Goal: Answer question/provide support: Ask a question

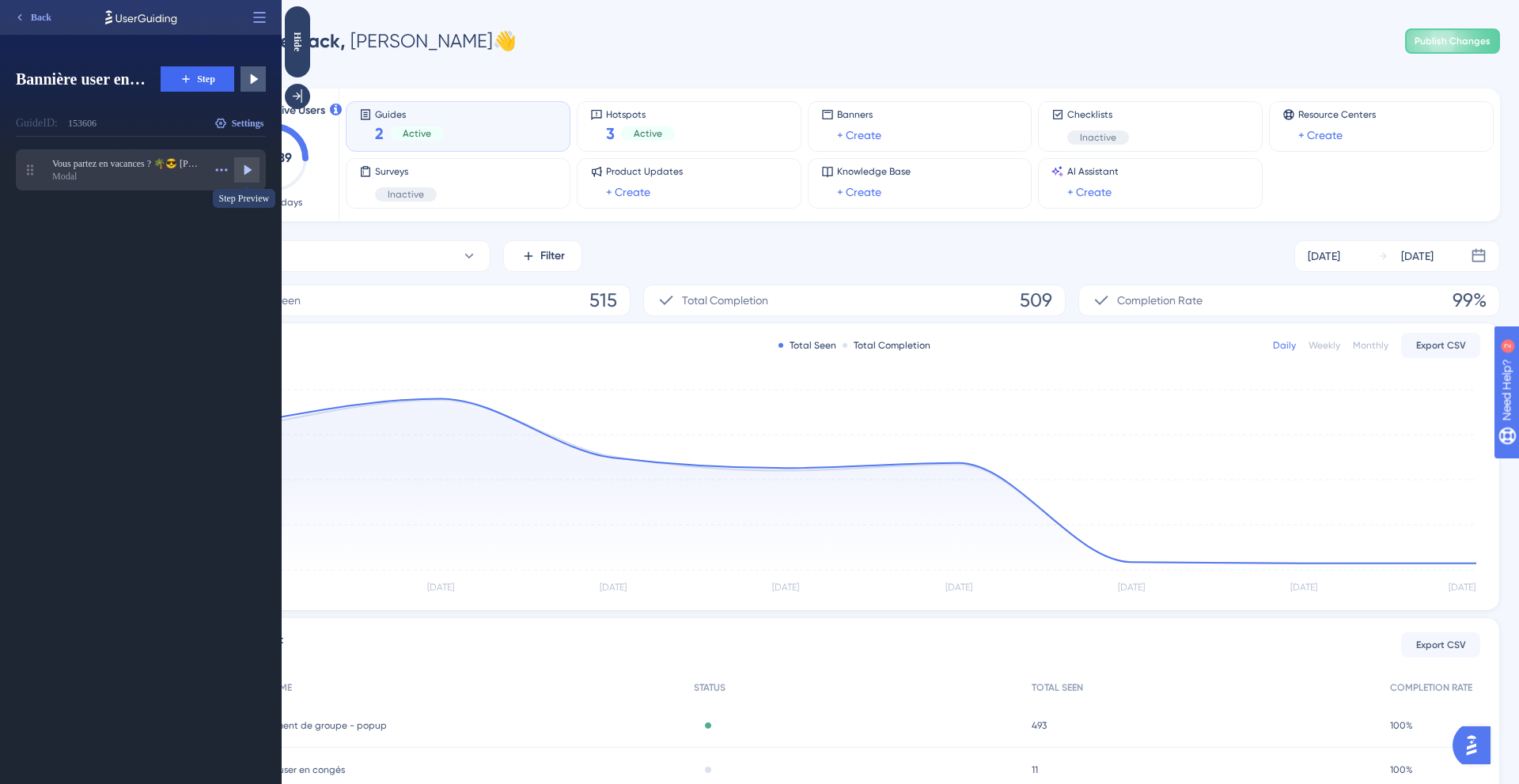
click at [239, 164] on icon at bounding box center [247, 170] width 16 height 16
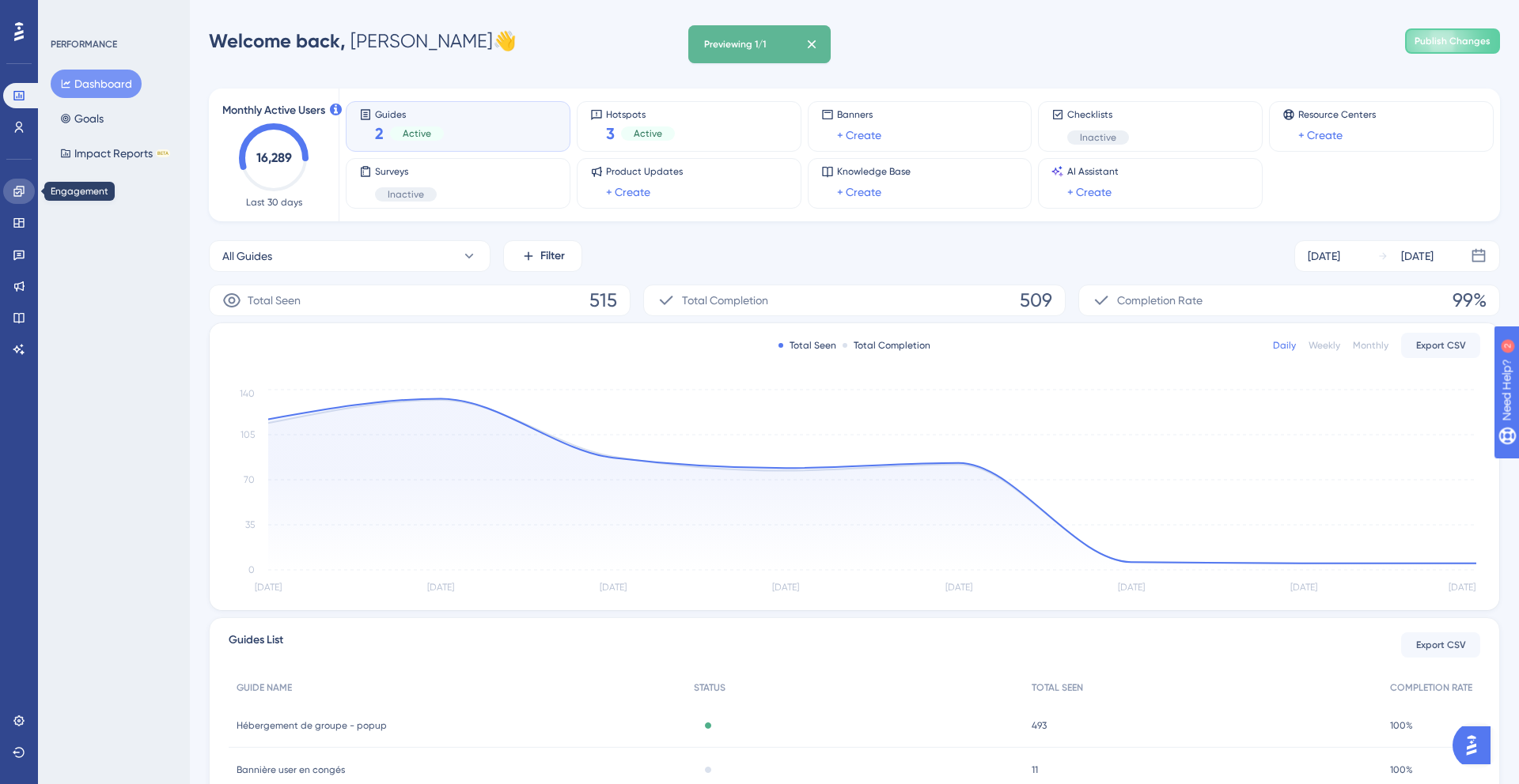
click at [23, 194] on icon at bounding box center [19, 192] width 12 height 12
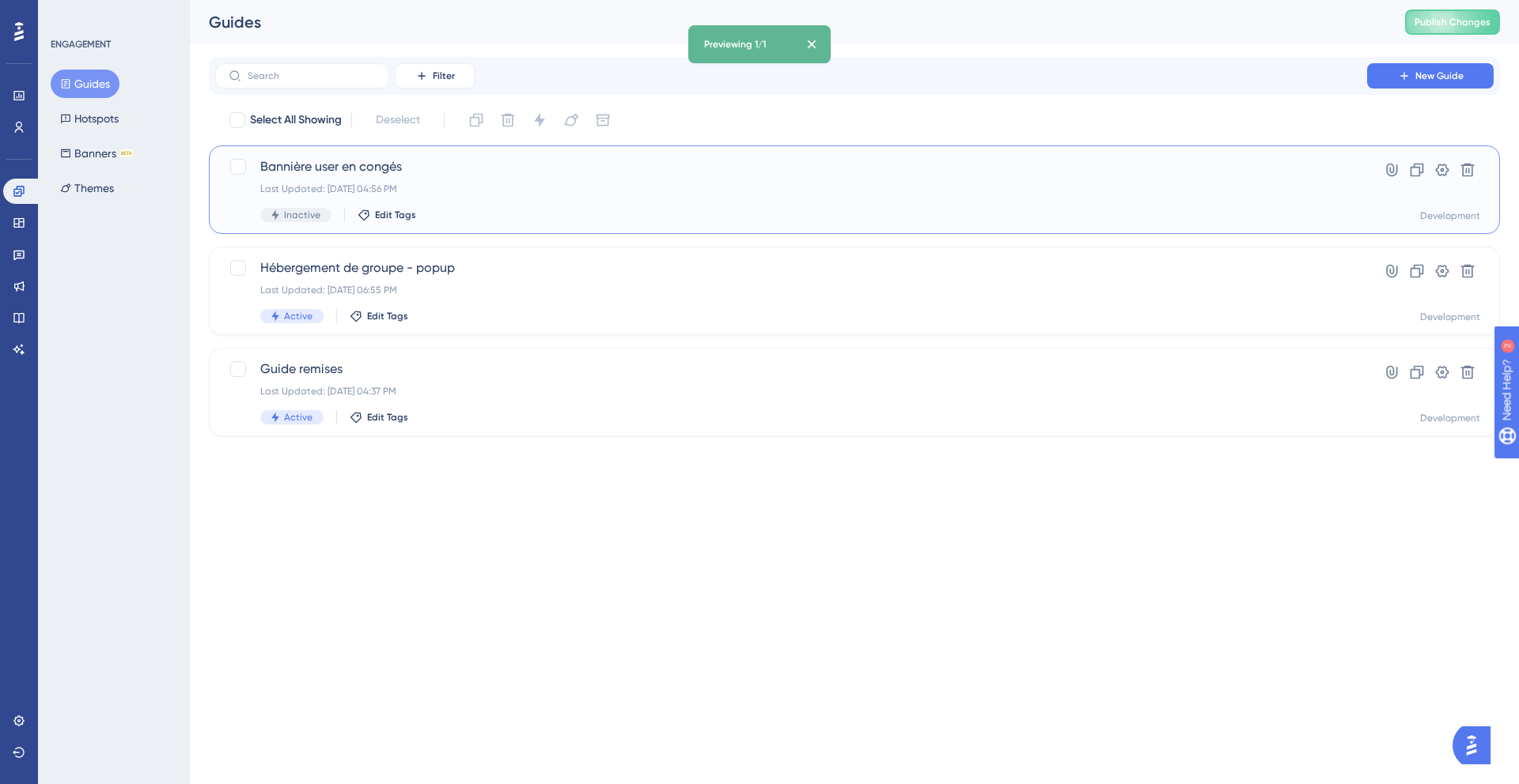
click at [443, 171] on span "Bannière user en congés" at bounding box center [791, 166] width 1061 height 19
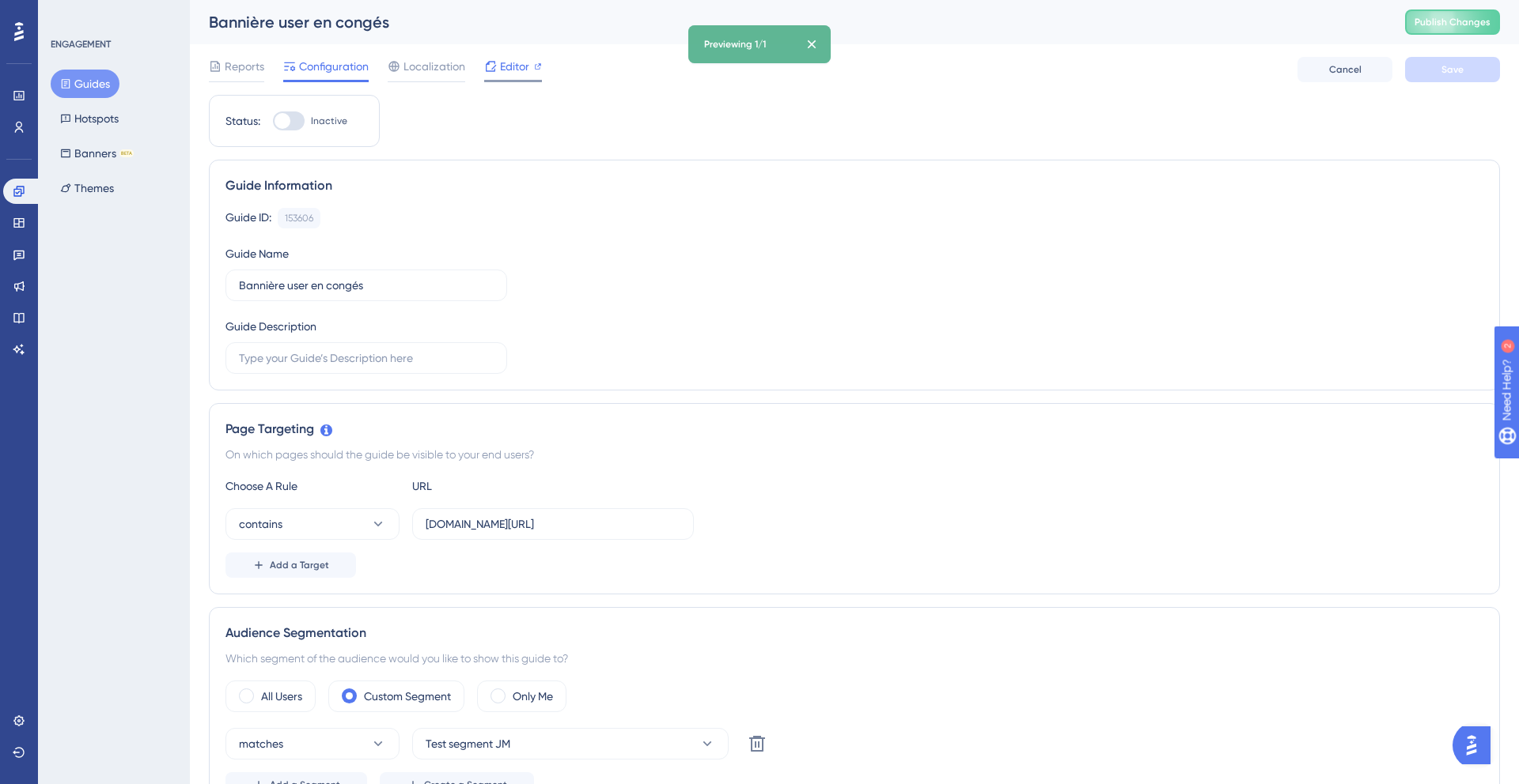
click at [505, 71] on span "Editor" at bounding box center [514, 66] width 29 height 19
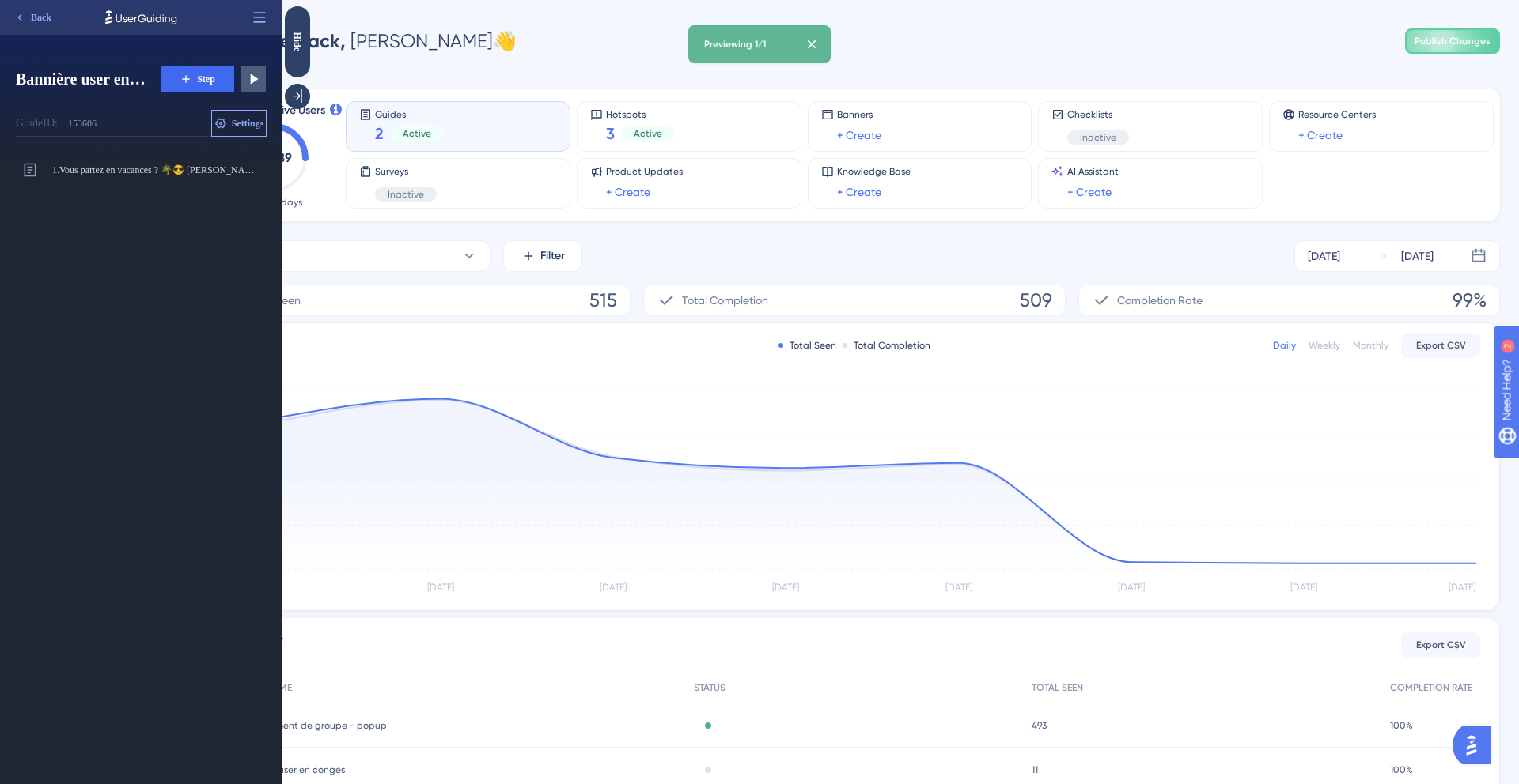
click at [215, 129] on icon at bounding box center [221, 123] width 12 height 12
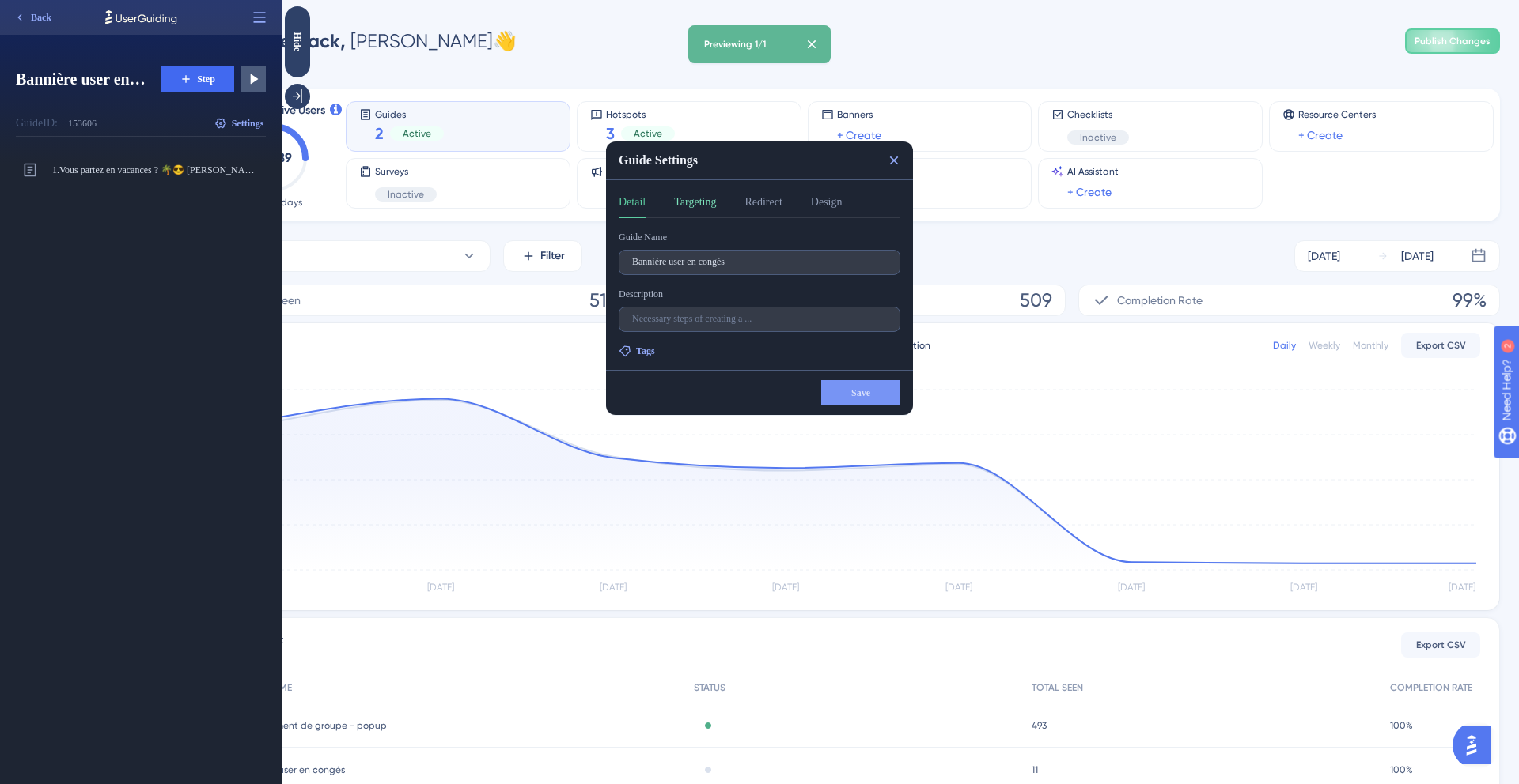
click at [711, 206] on button "Targeting" at bounding box center [694, 206] width 42 height 26
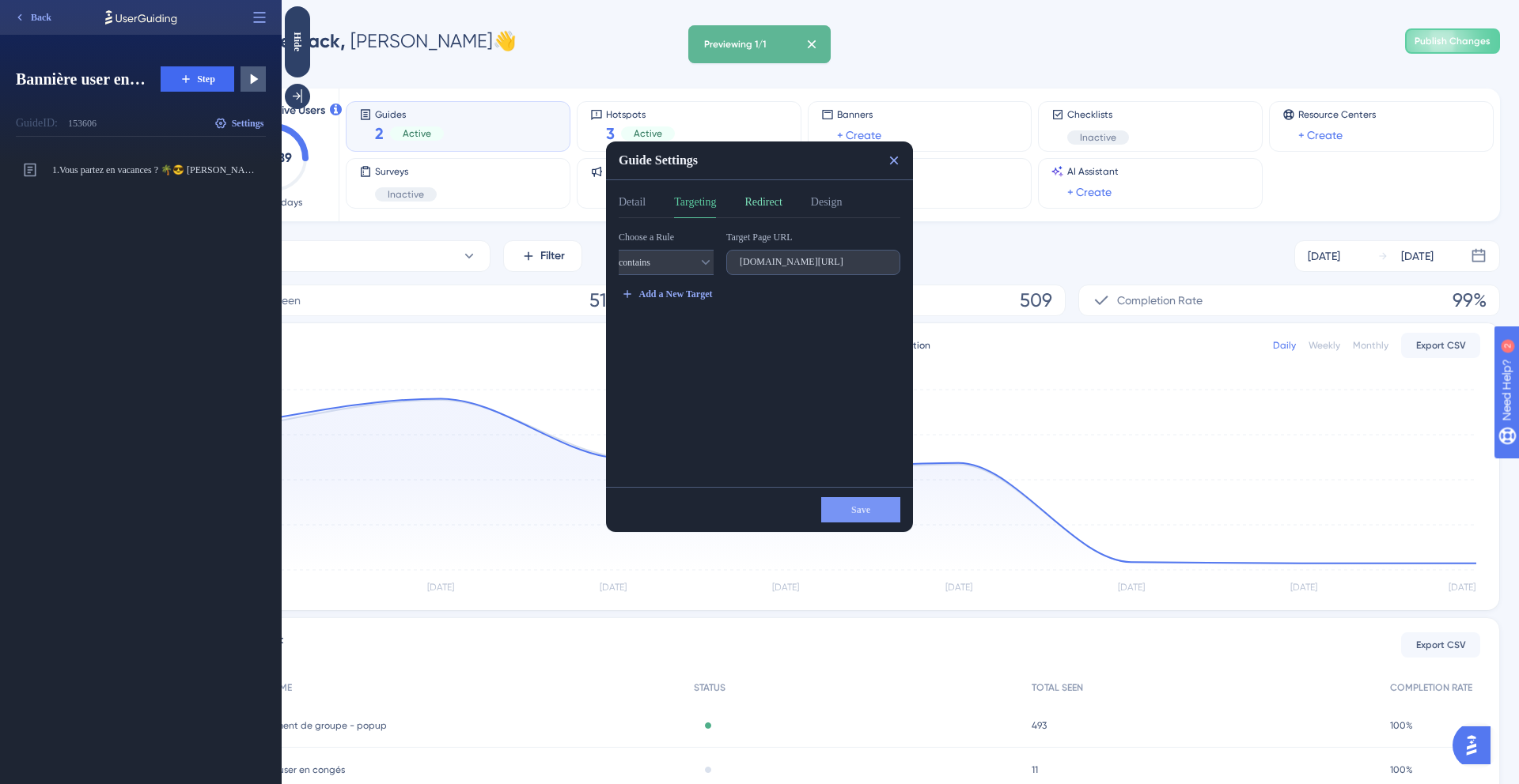
click at [775, 204] on button "Redirect" at bounding box center [763, 206] width 37 height 26
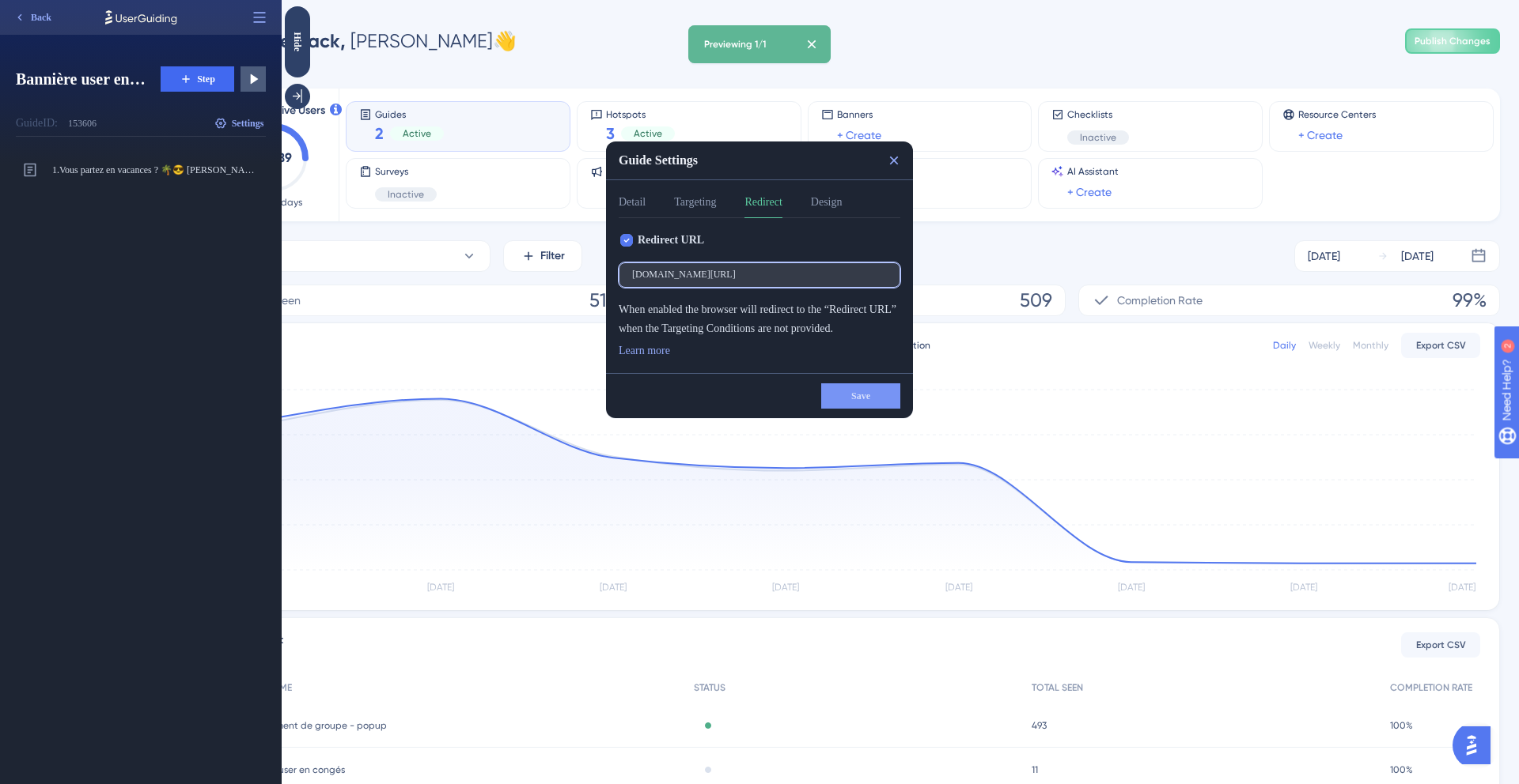
click at [632, 273] on input "kactus.com/fr/events" at bounding box center [759, 275] width 255 height 11
type input "www.kactus.com/fr/events"
click at [855, 394] on span "Save" at bounding box center [860, 396] width 19 height 12
click at [637, 205] on button "Detail" at bounding box center [632, 206] width 27 height 26
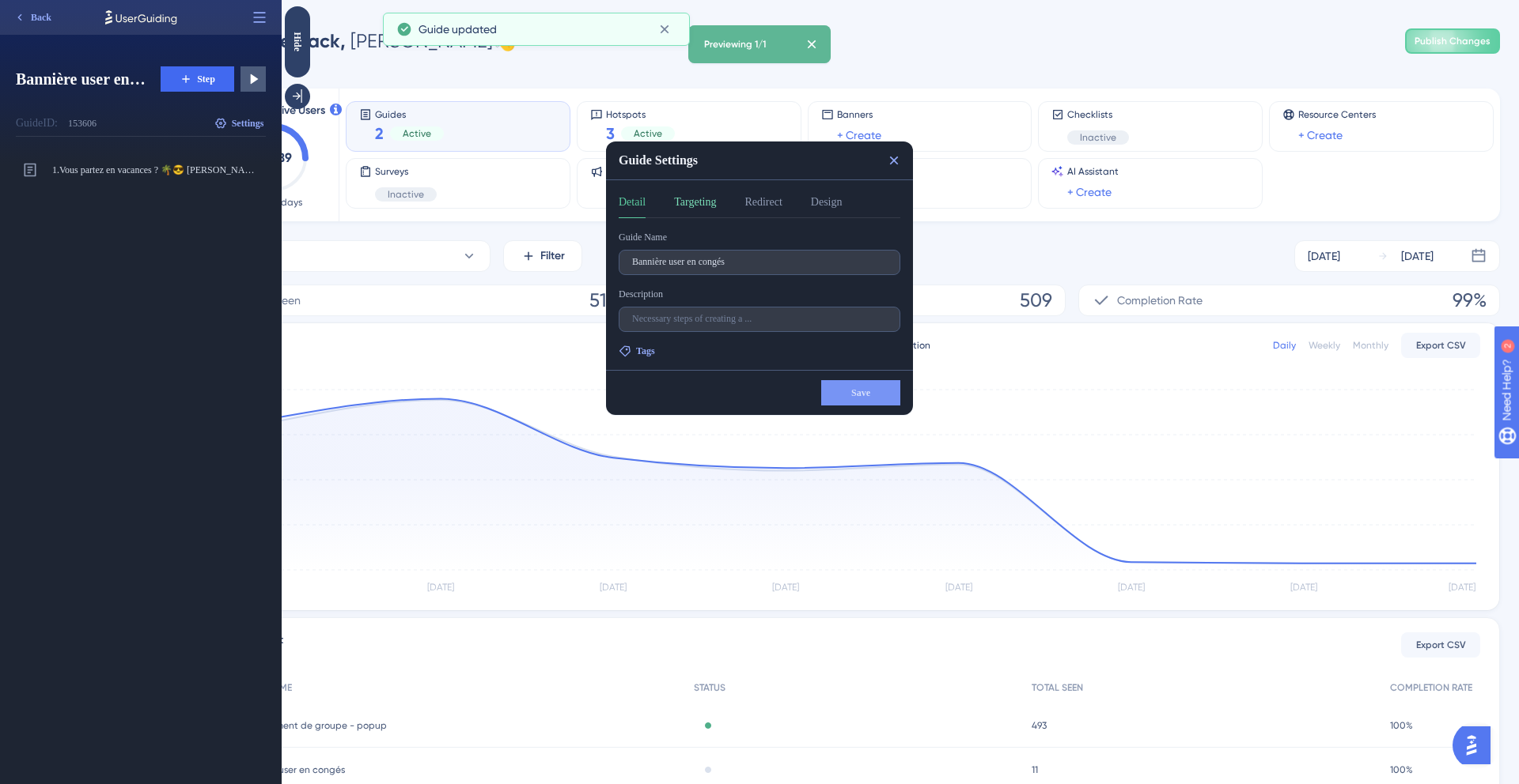
click at [693, 203] on button "Targeting" at bounding box center [694, 206] width 42 height 26
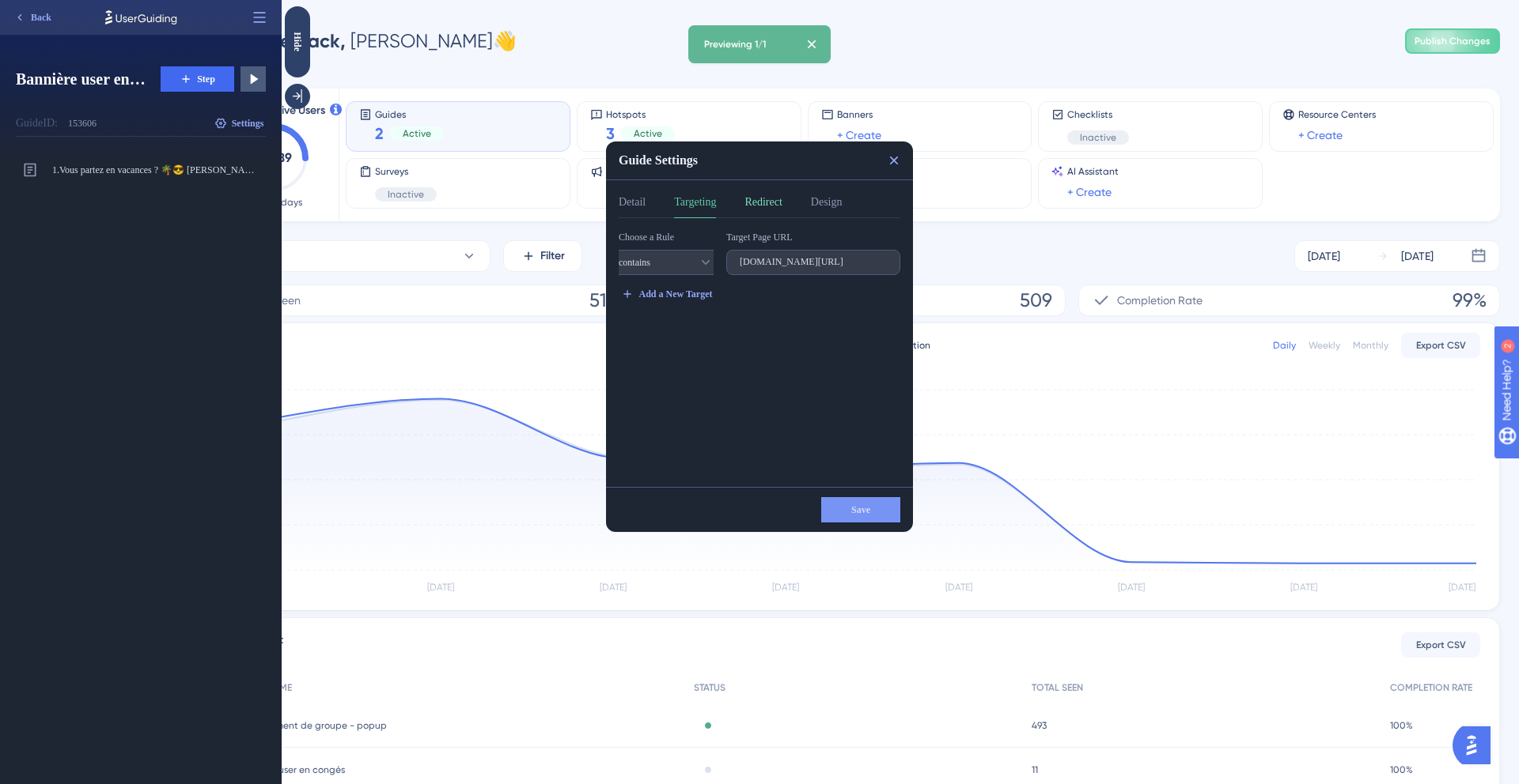
click at [764, 206] on button "Redirect" at bounding box center [763, 206] width 37 height 26
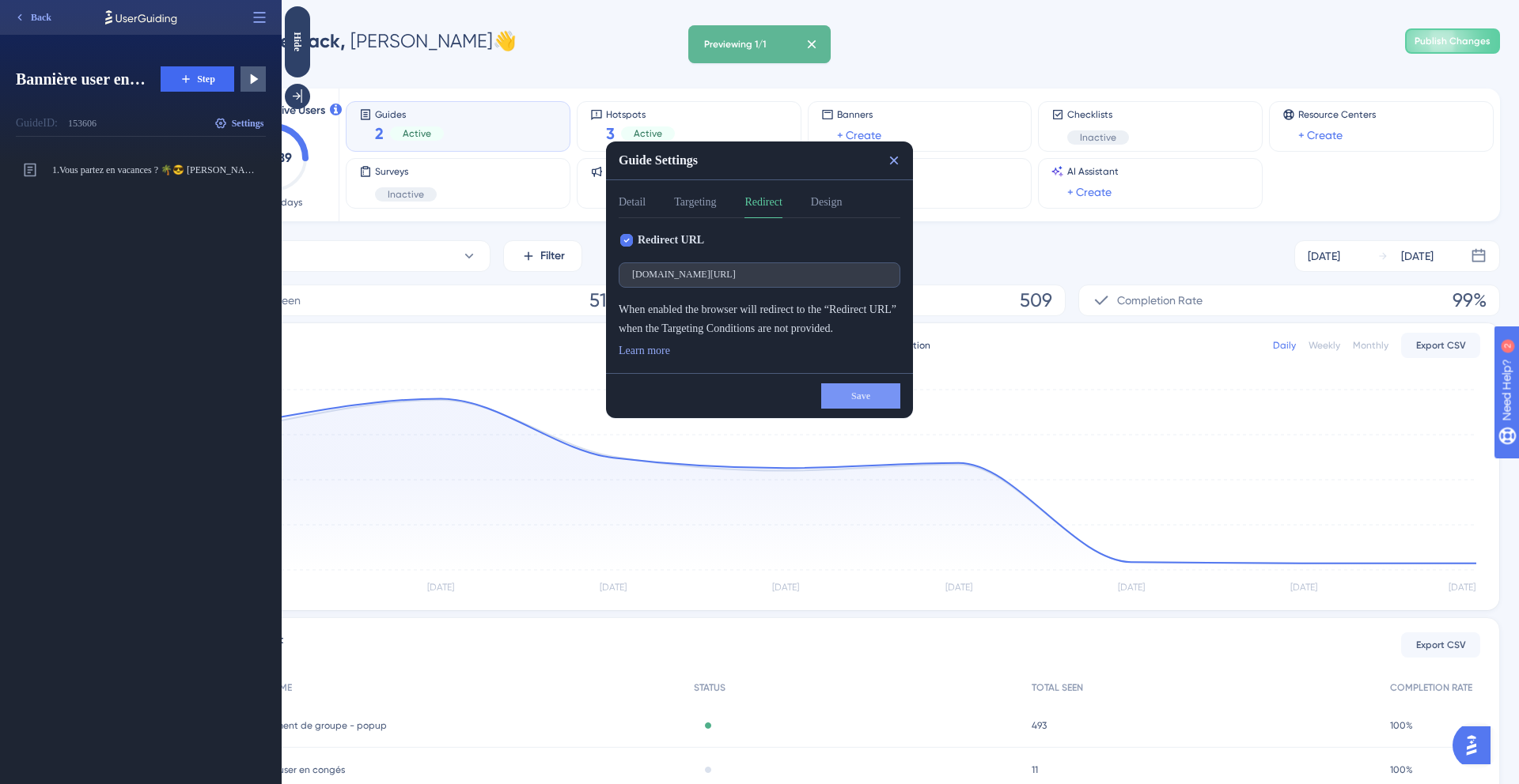
click at [820, 204] on div "Detail Targeting Redirect Design" at bounding box center [759, 206] width 281 height 26
click at [822, 204] on div "Detail Targeting Redirect Design" at bounding box center [759, 206] width 281 height 26
click at [827, 204] on button "Design" at bounding box center [827, 206] width 32 height 26
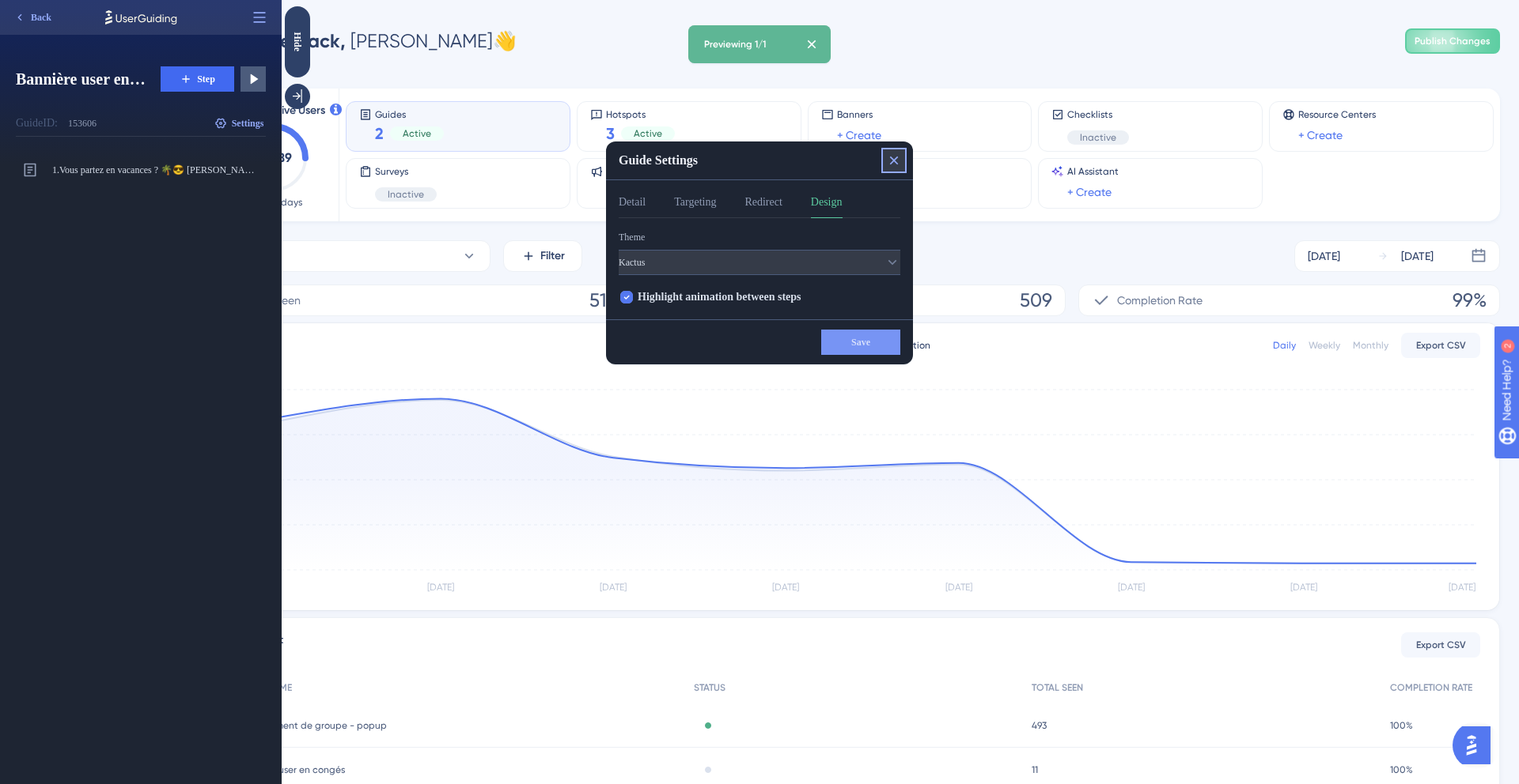
click at [890, 157] on icon at bounding box center [894, 161] width 9 height 9
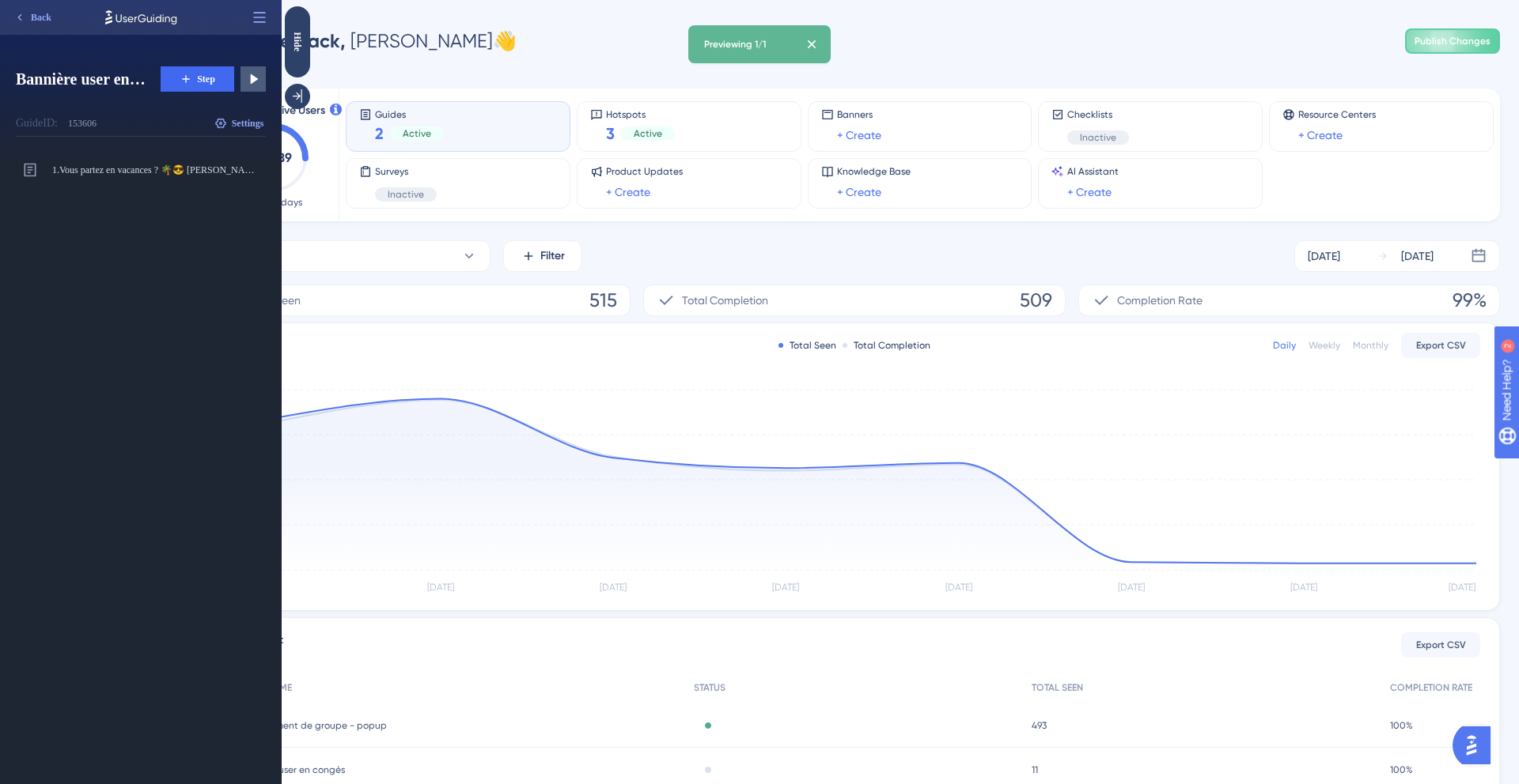
click at [273, 13] on div "Back" at bounding box center [140, 17] width 281 height 35
click at [262, 15] on icon at bounding box center [259, 18] width 16 height 16
click at [155, 359] on div "1. Vous partez en vacances ? 🌴😎 Passez le relais à un collègue en l’invitant à …" at bounding box center [147, 466] width 263 height 635
click at [243, 171] on icon at bounding box center [247, 170] width 16 height 16
click at [1468, 749] on img "Open AI Assistant Launcher" at bounding box center [1471, 746] width 28 height 28
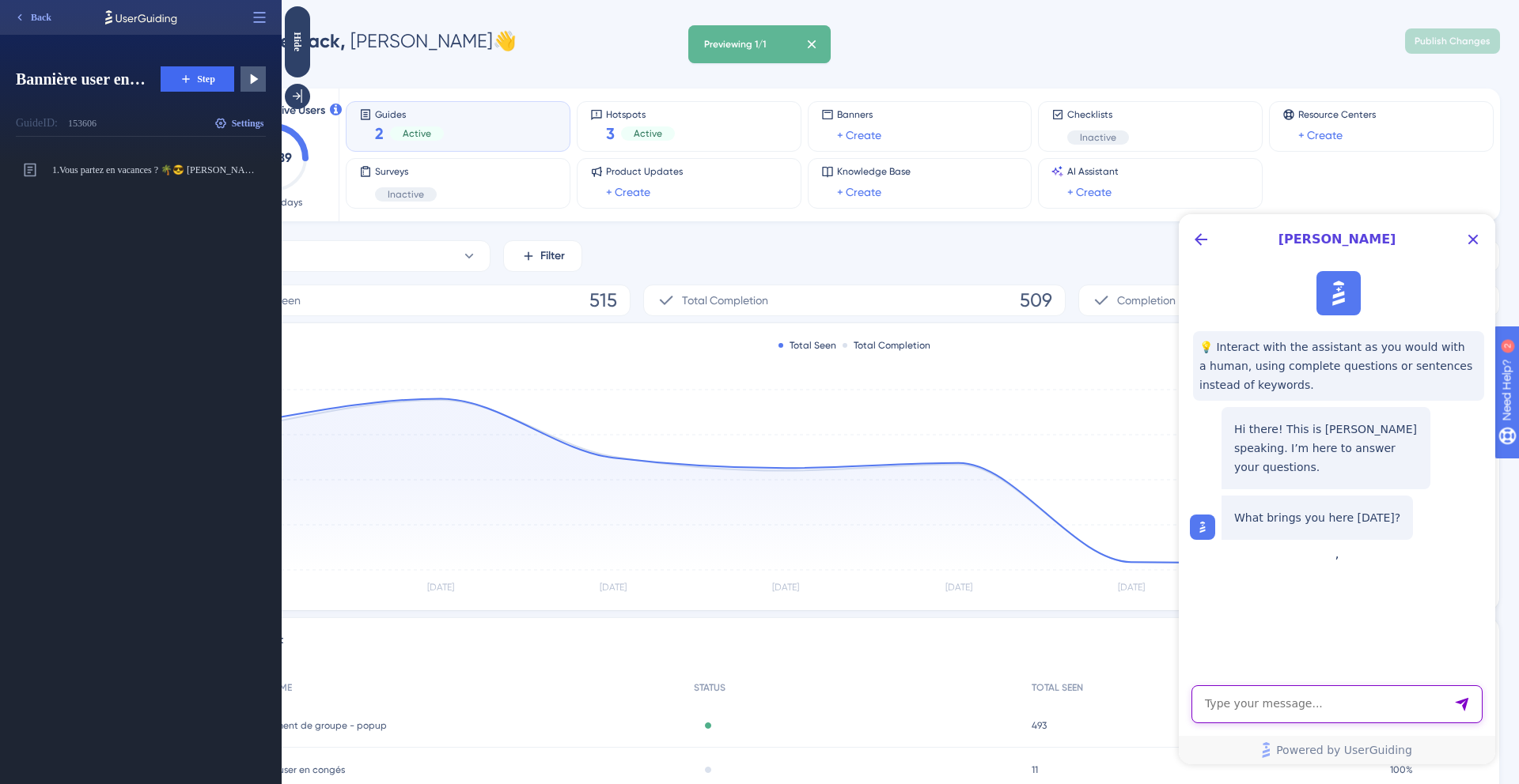
click at [1381, 709] on textarea "AI Assistant Text Input" at bounding box center [1336, 704] width 291 height 38
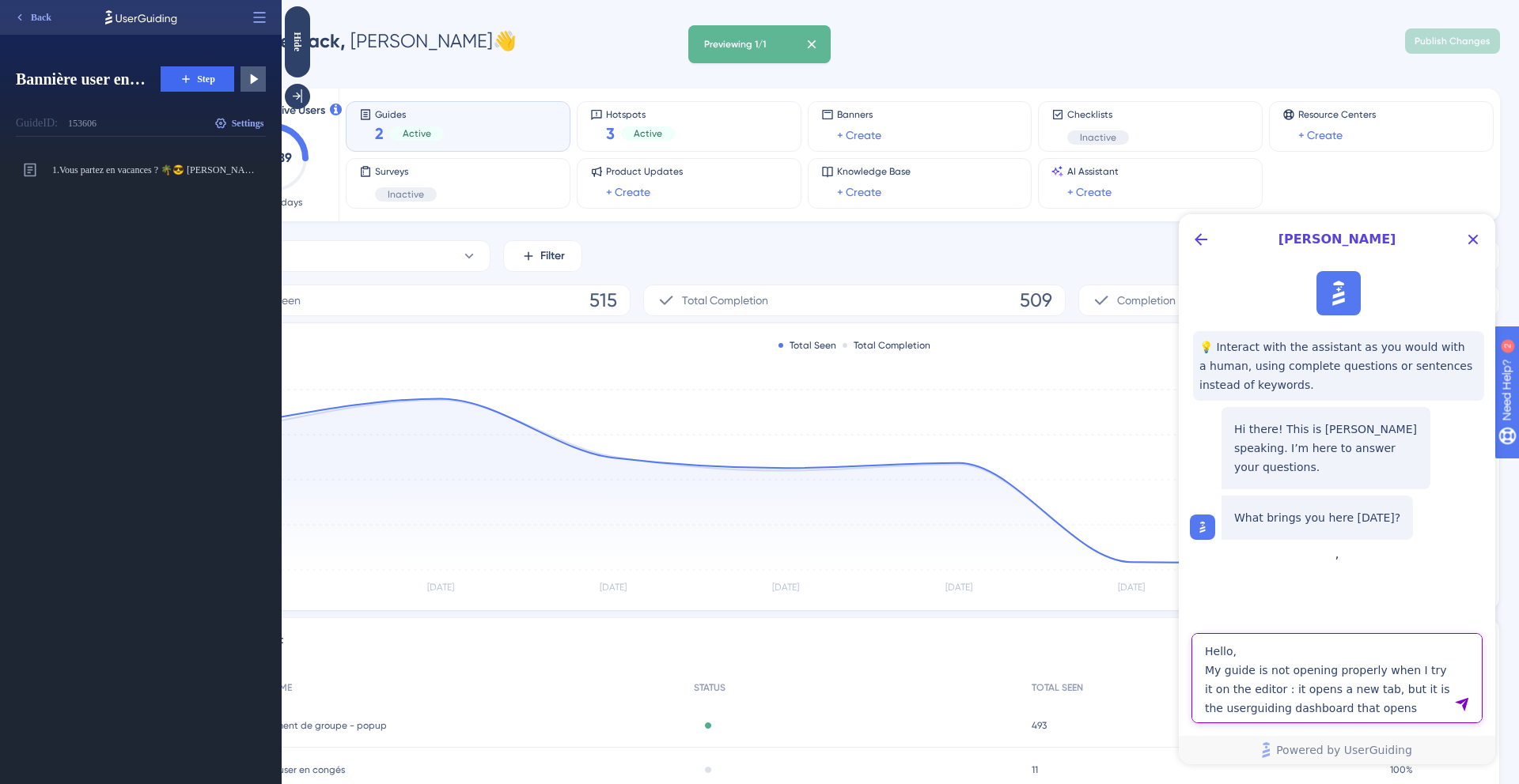
type textarea "Hello, My guide is not opening properly when I try it on the editor : it opens …"
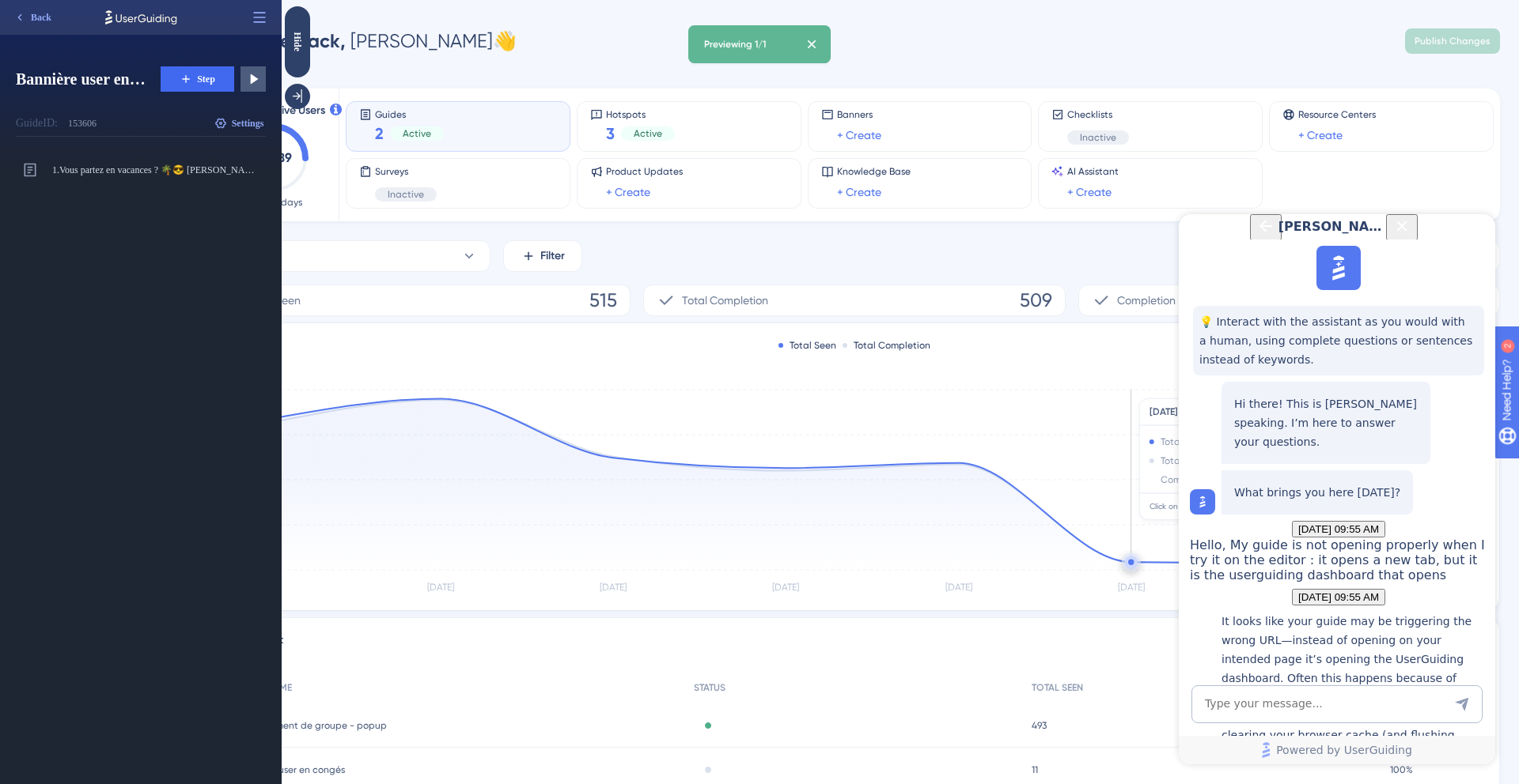
scroll to position [310, 0]
click at [1411, 236] on icon "Close Button" at bounding box center [1401, 225] width 19 height 19
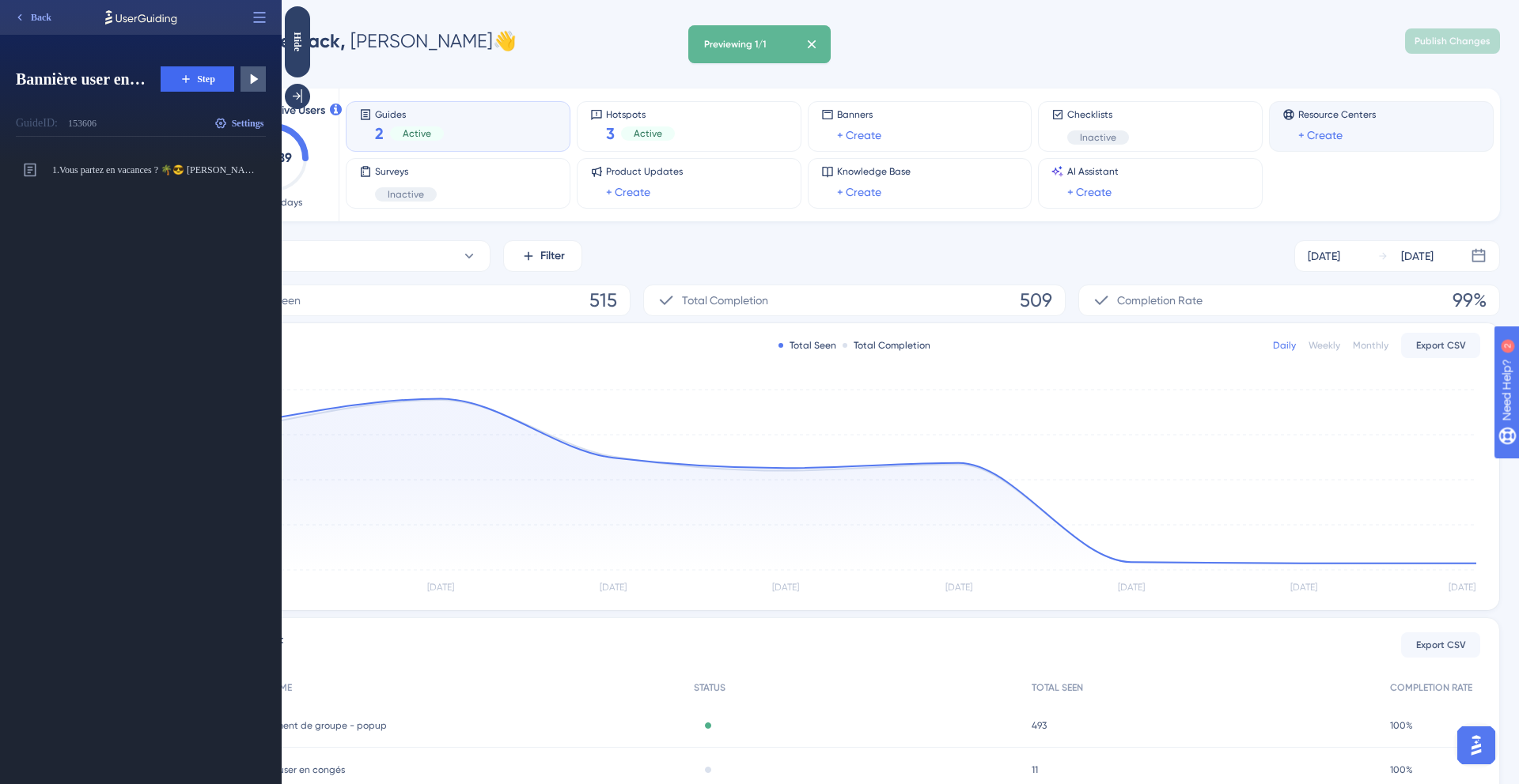
scroll to position [0, 0]
